Goal: Information Seeking & Learning: Understand process/instructions

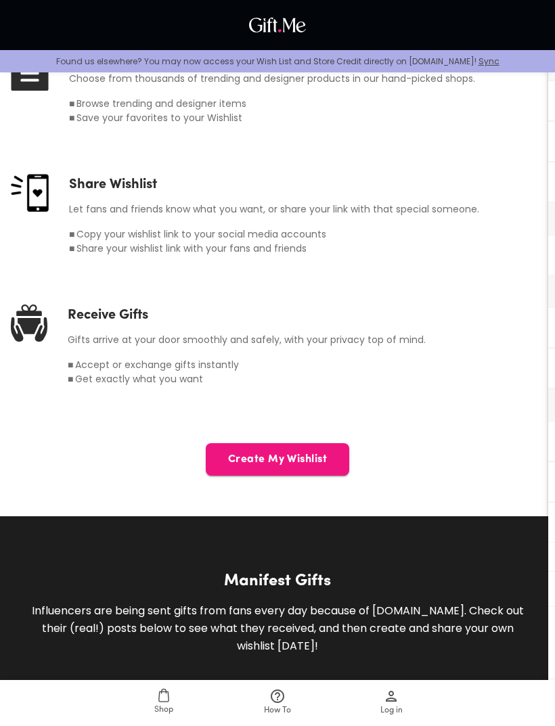
scroll to position [687, 0]
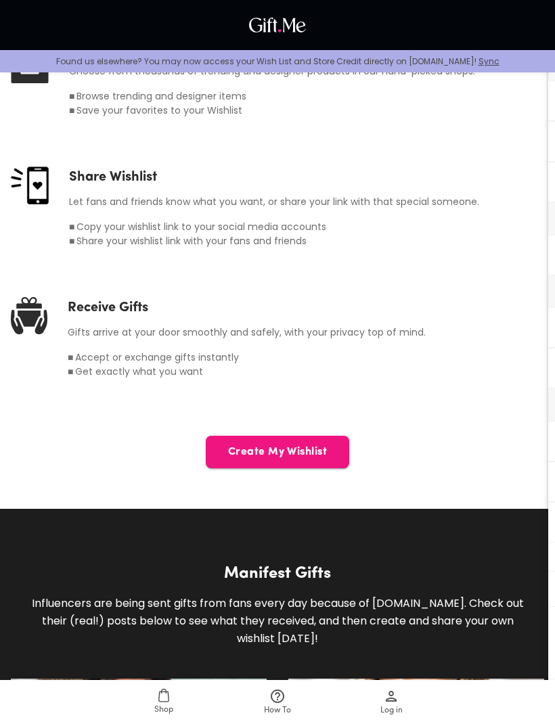
click at [312, 464] on button "Create My Wishlist" at bounding box center [277, 452] width 143 height 32
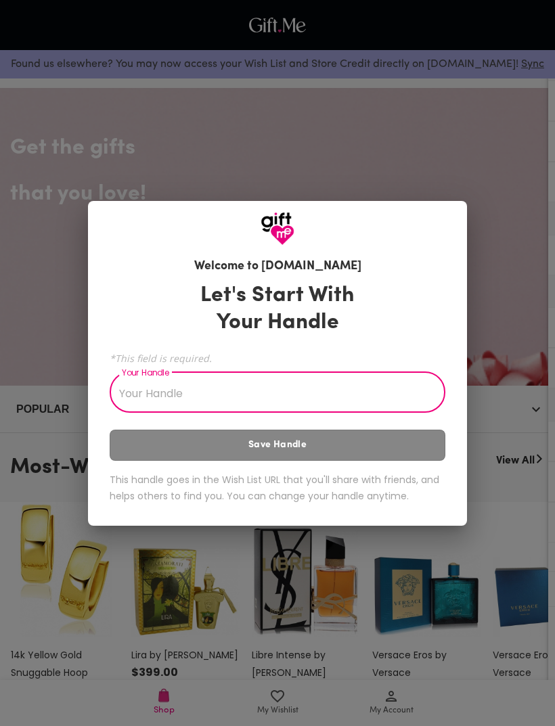
click at [193, 390] on input "Your Handle" at bounding box center [270, 394] width 321 height 38
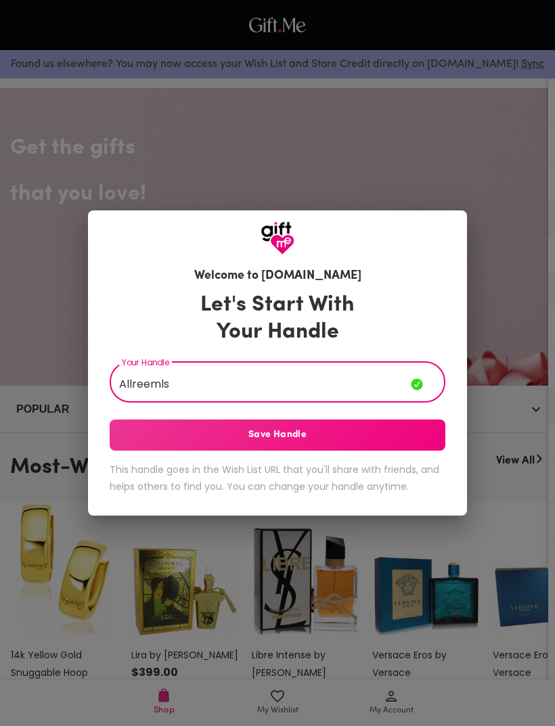
type input "Allreemls"
click at [177, 439] on span "Save Handle" at bounding box center [278, 435] width 336 height 15
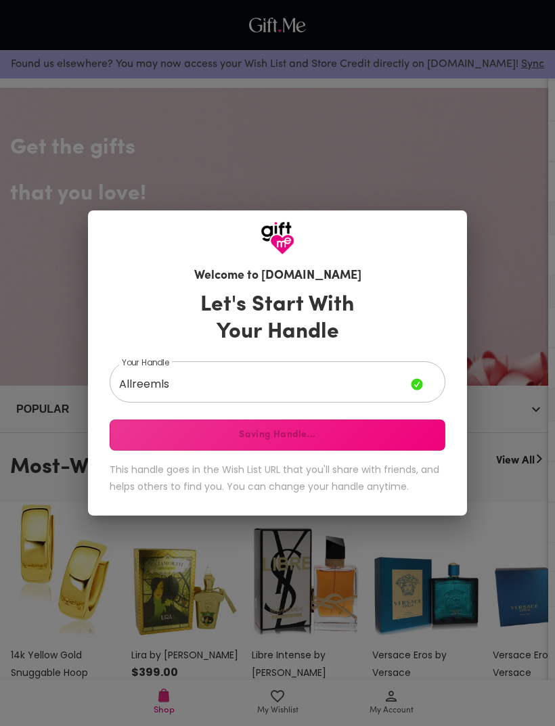
click at [410, 438] on div "Let's Start With Your Handle Your Handle Allreemls Your Handle Saving Handle...…" at bounding box center [278, 395] width 336 height 219
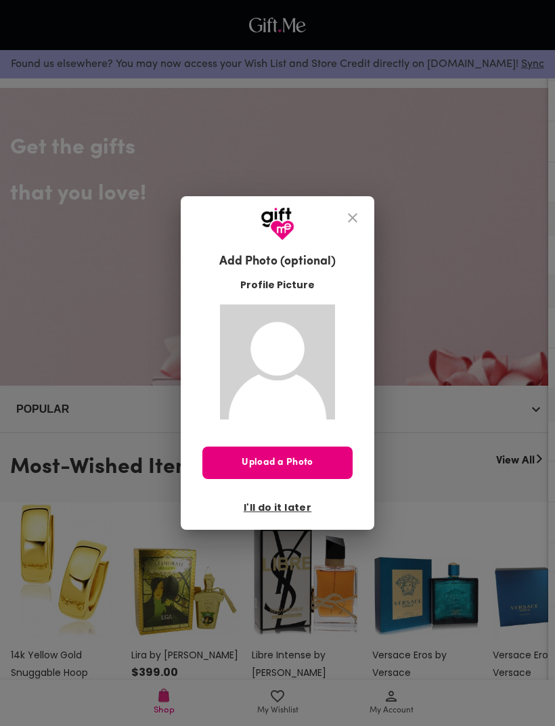
click at [361, 234] on button "close" at bounding box center [352, 218] width 32 height 32
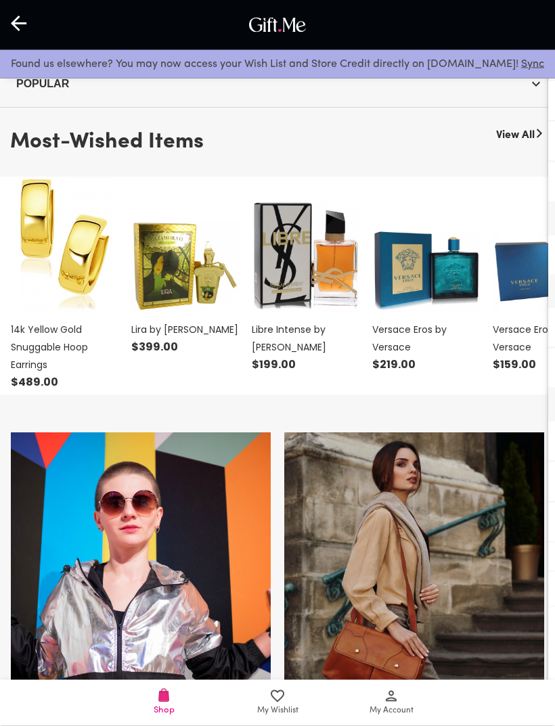
scroll to position [332, 0]
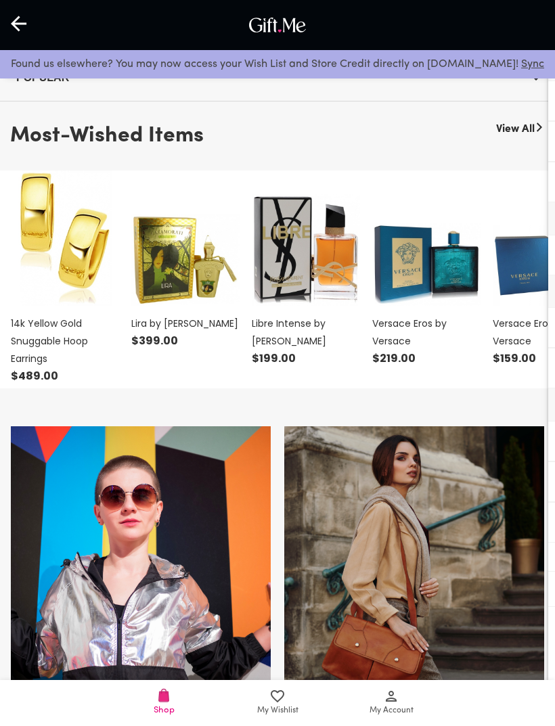
click at [391, 717] on span "My Account" at bounding box center [391, 710] width 44 height 13
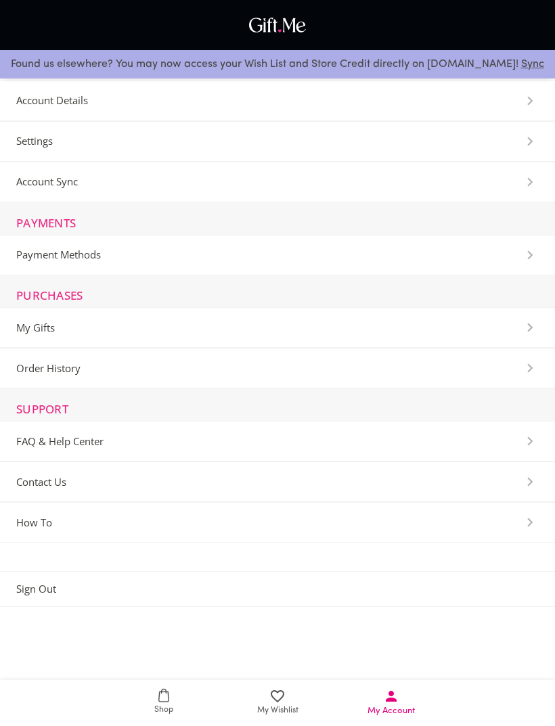
click at [419, 542] on To-Section "How To" at bounding box center [277, 522] width 555 height 41
